Goal: Book appointment/travel/reservation

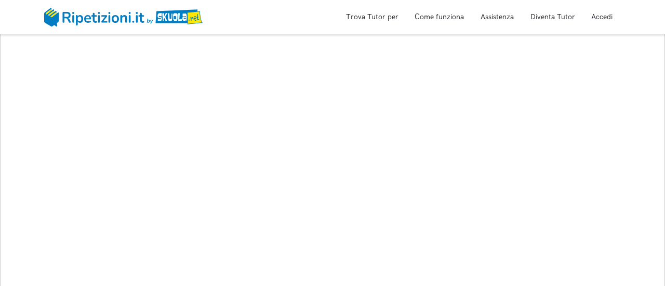
scroll to position [134, 0]
click at [383, 21] on link "Trova Tutor per" at bounding box center [372, 16] width 52 height 9
click at [387, 17] on link "Trova Tutor per" at bounding box center [372, 16] width 52 height 9
click at [369, 21] on link "Trova Tutor per" at bounding box center [372, 16] width 52 height 9
click at [370, 15] on link "Trova Tutor per" at bounding box center [372, 16] width 52 height 9
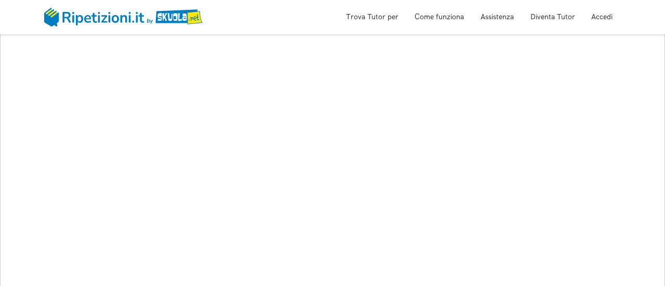
click at [197, 16] on img at bounding box center [123, 17] width 158 height 19
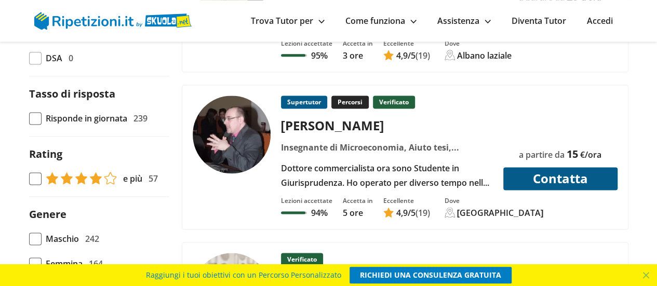
scroll to position [715, 0]
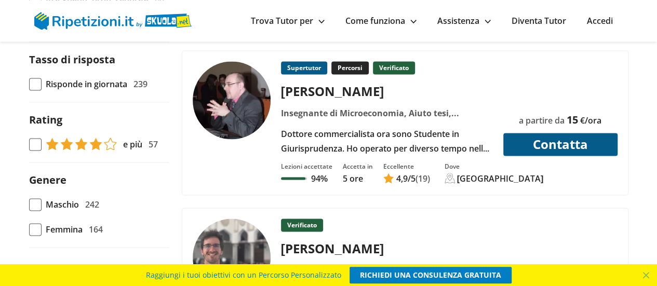
click at [332, 106] on div "Insegnante di Microeconomia, Aiuto tesi, Contabilità e bilancio, Controllo di g…" at bounding box center [387, 113] width 220 height 15
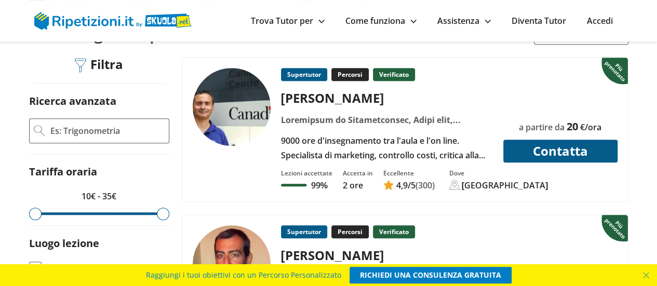
scroll to position [260, 0]
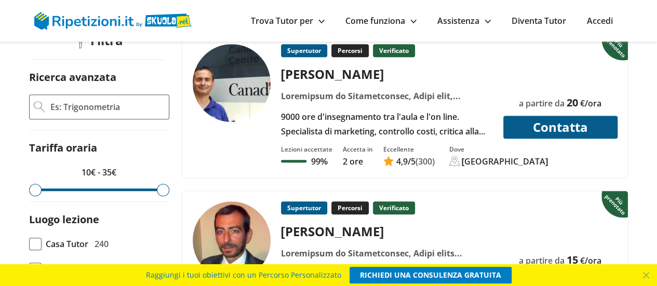
click at [249, 109] on img at bounding box center [232, 83] width 78 height 78
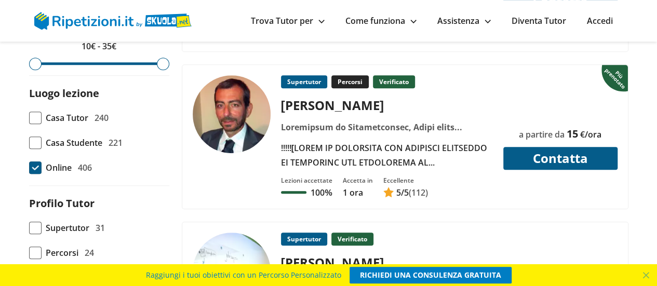
scroll to position [387, 0]
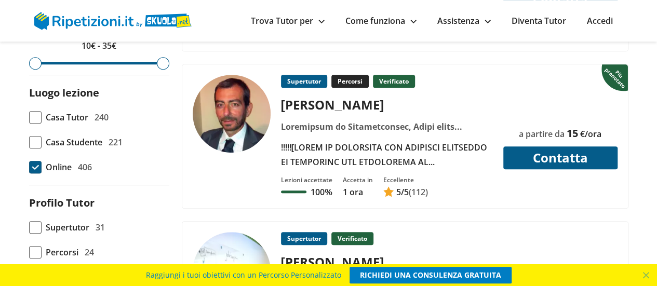
click at [250, 116] on img at bounding box center [232, 114] width 78 height 78
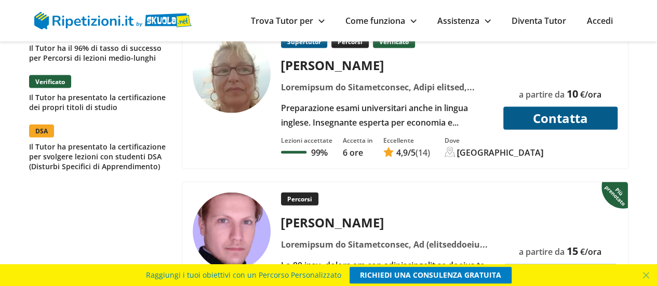
scroll to position [1107, 0]
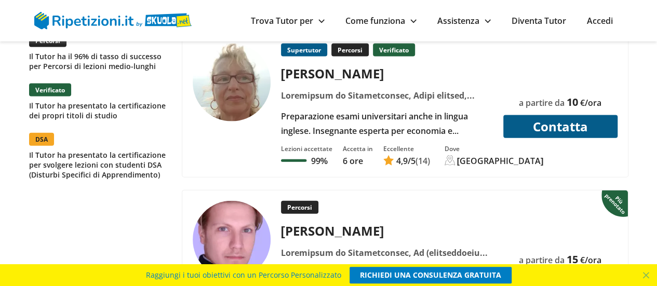
click at [253, 68] on img at bounding box center [232, 83] width 78 height 78
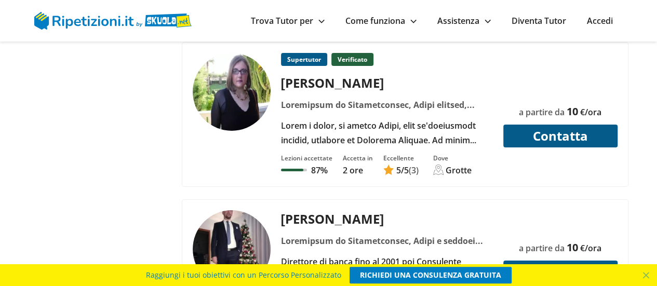
scroll to position [3772, 0]
